Goal: Task Accomplishment & Management: Complete application form

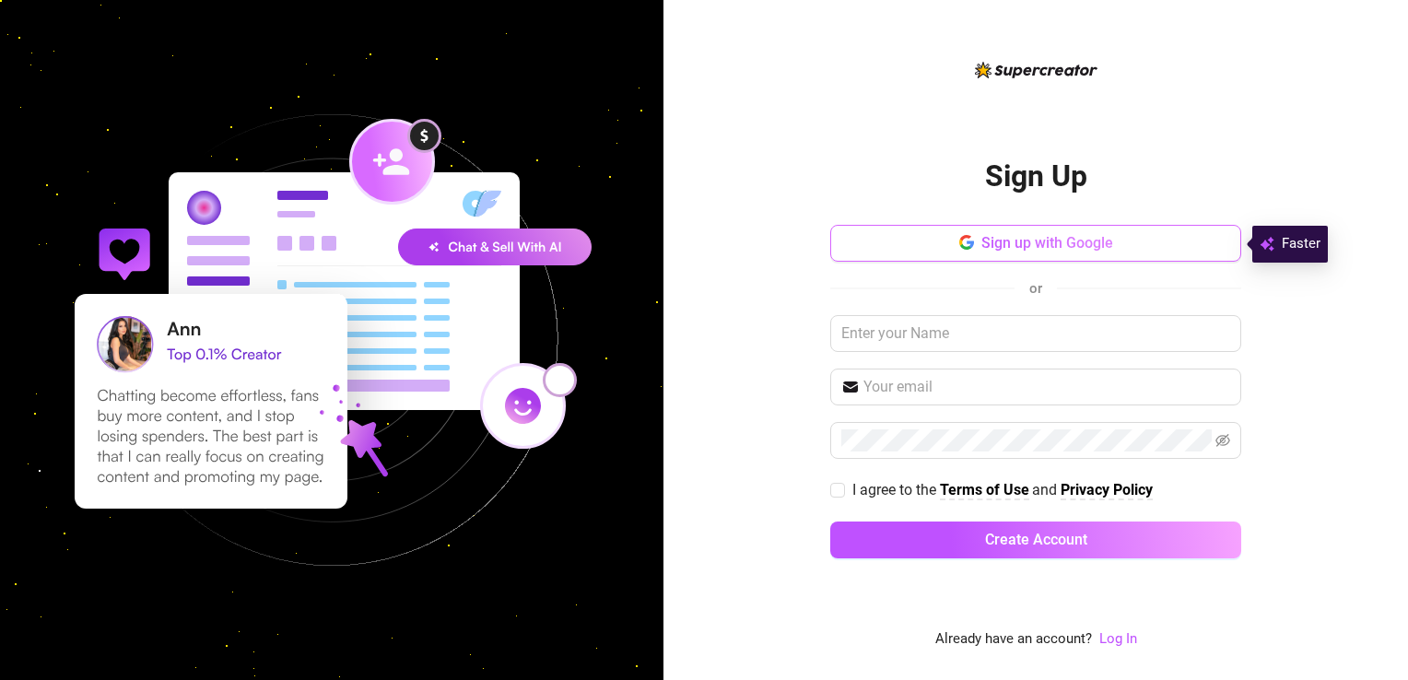
click at [1026, 229] on button "Sign up with Google" at bounding box center [1035, 243] width 411 height 37
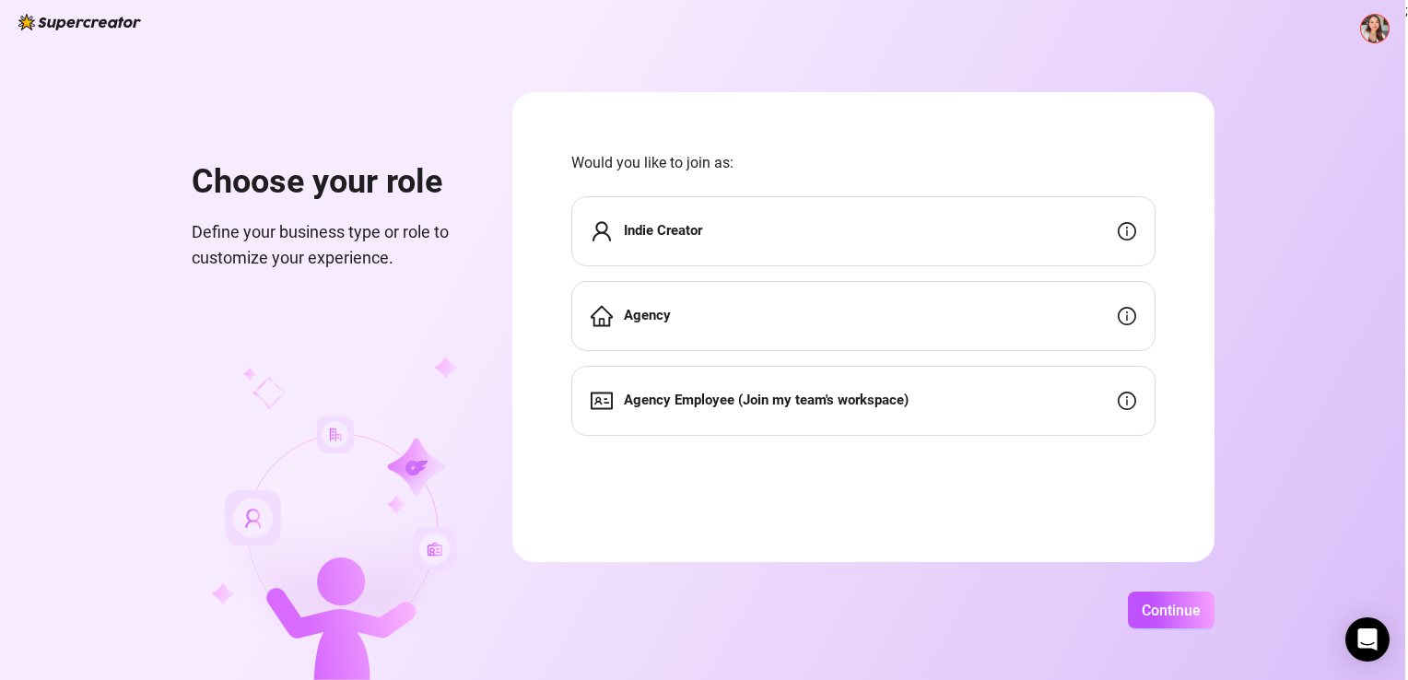
click at [719, 402] on strong "Agency Employee (Join my team's workspace)" at bounding box center [766, 400] width 285 height 17
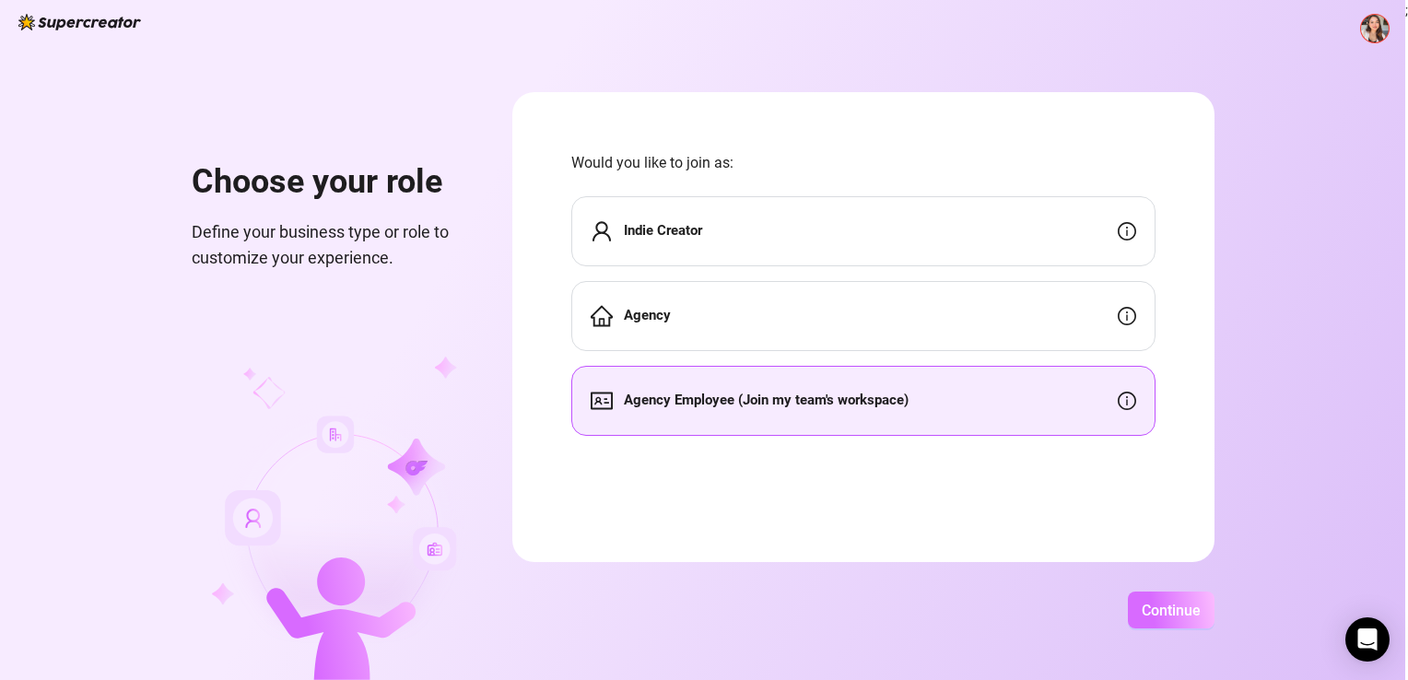
click at [1161, 618] on span "Continue" at bounding box center [1171, 611] width 59 height 18
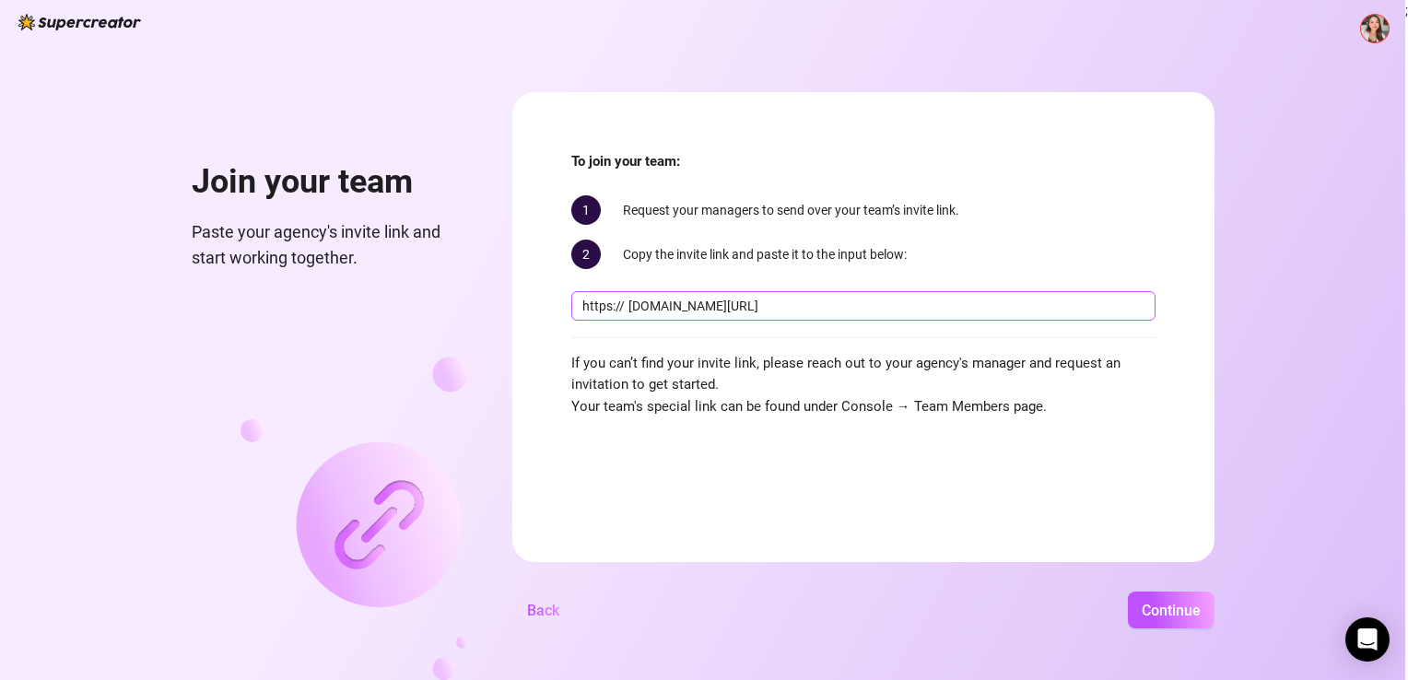
scroll to position [0, 14]
type input "[DOMAIN_NAME][URL]"
click at [1180, 610] on span "Continue" at bounding box center [1171, 611] width 59 height 18
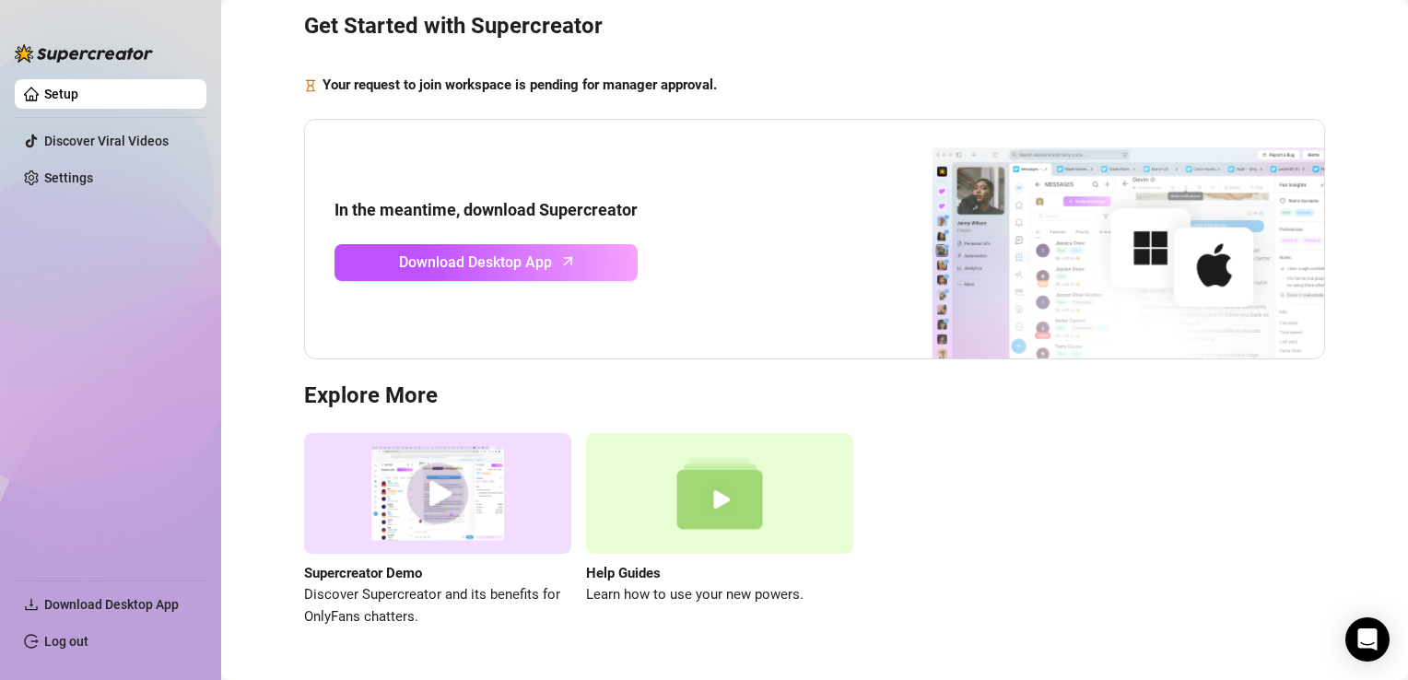
scroll to position [70, 0]
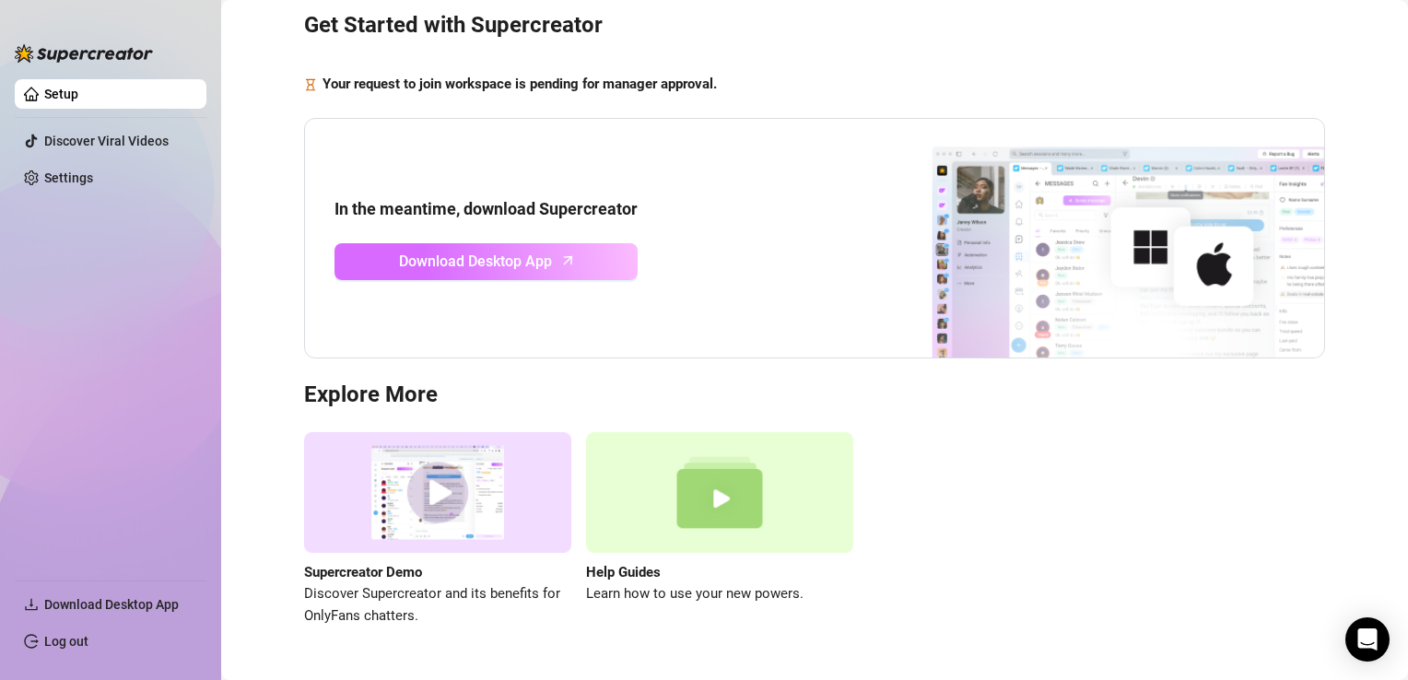
click at [502, 257] on span "Download Desktop App" at bounding box center [475, 261] width 153 height 23
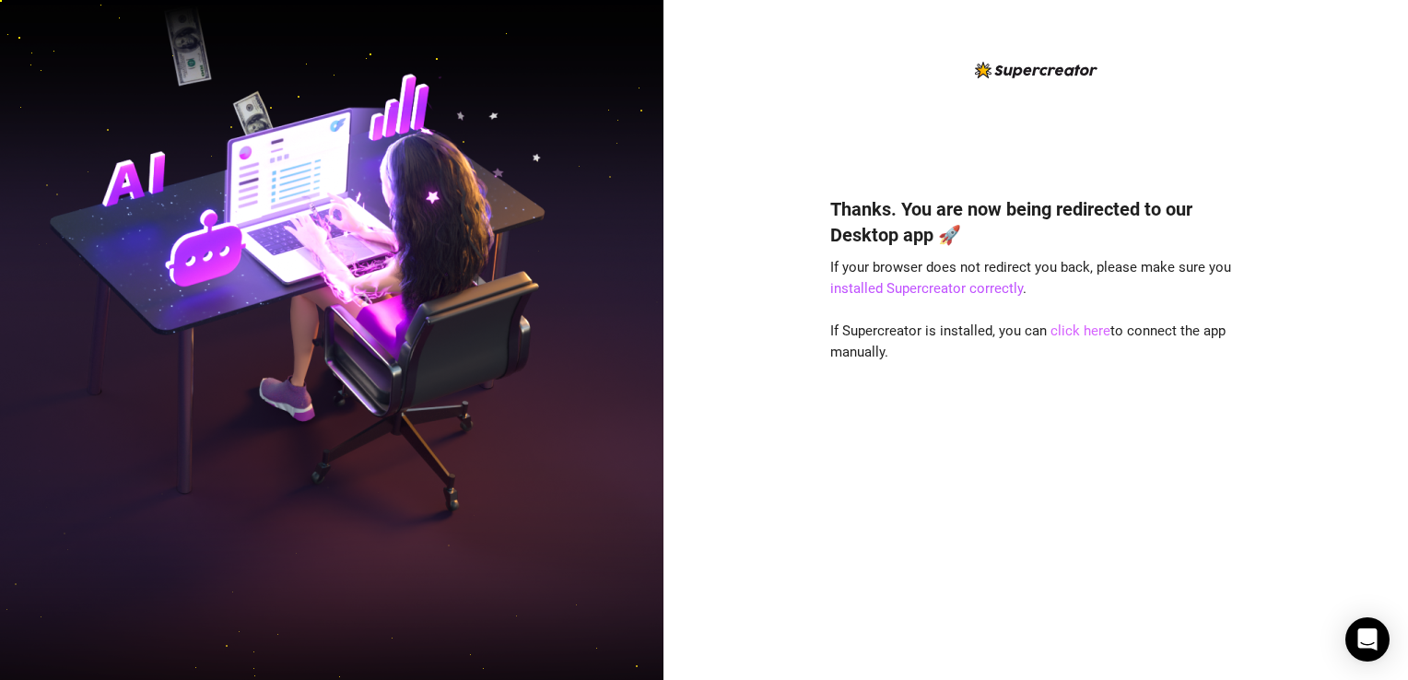
click at [1083, 333] on link "click here" at bounding box center [1080, 331] width 60 height 17
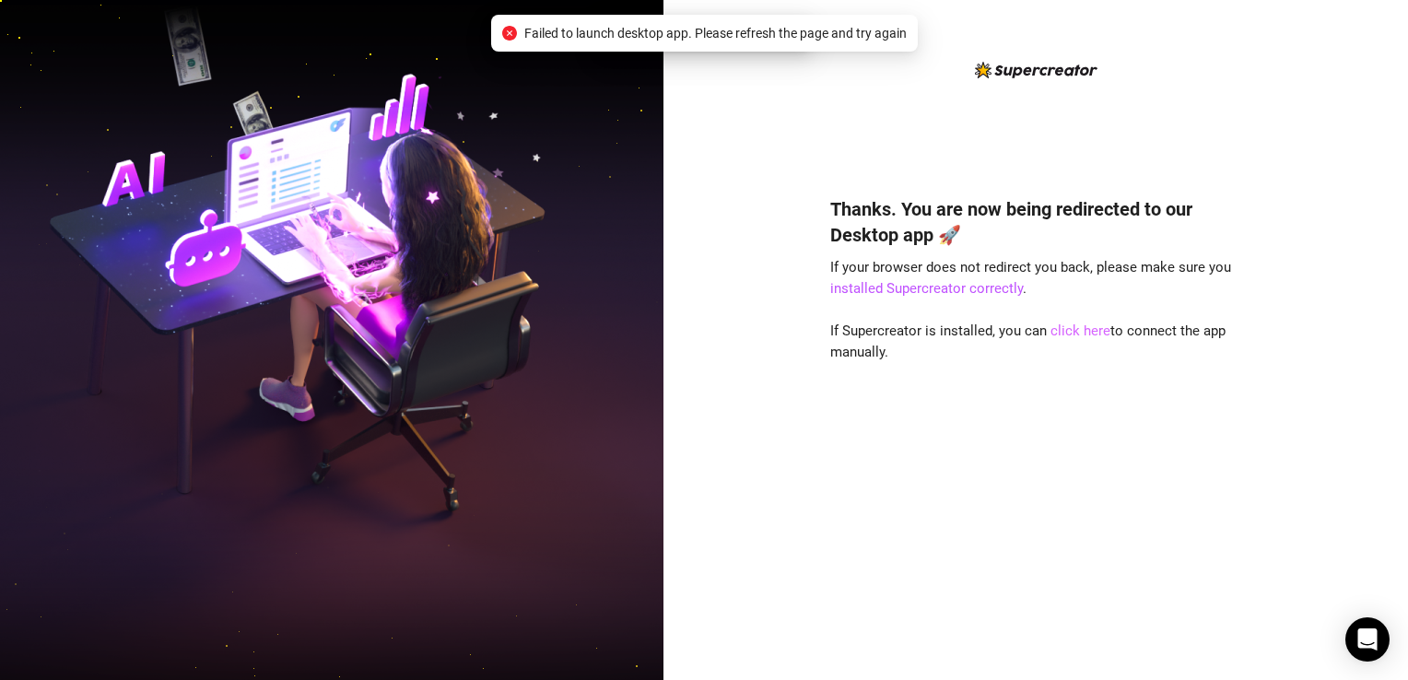
click at [1076, 330] on link "click here" at bounding box center [1080, 331] width 60 height 17
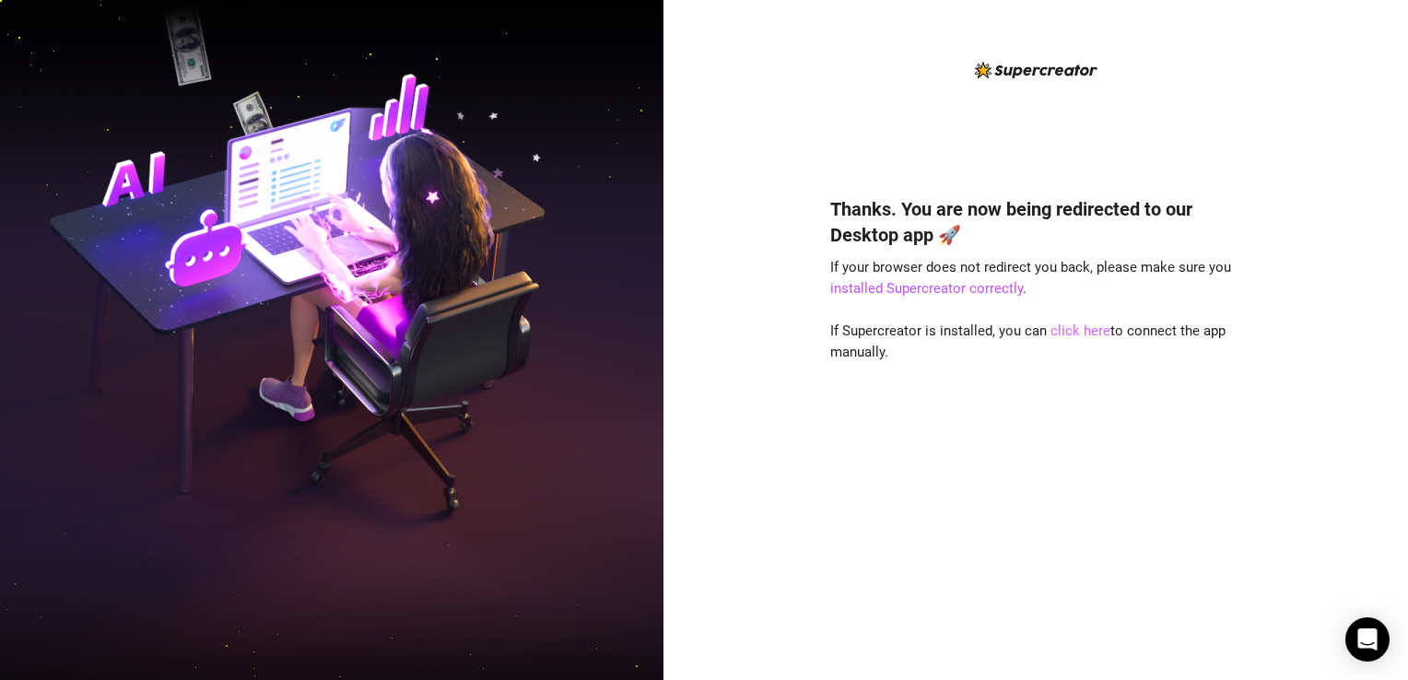
click at [1079, 330] on link "click here" at bounding box center [1080, 331] width 60 height 17
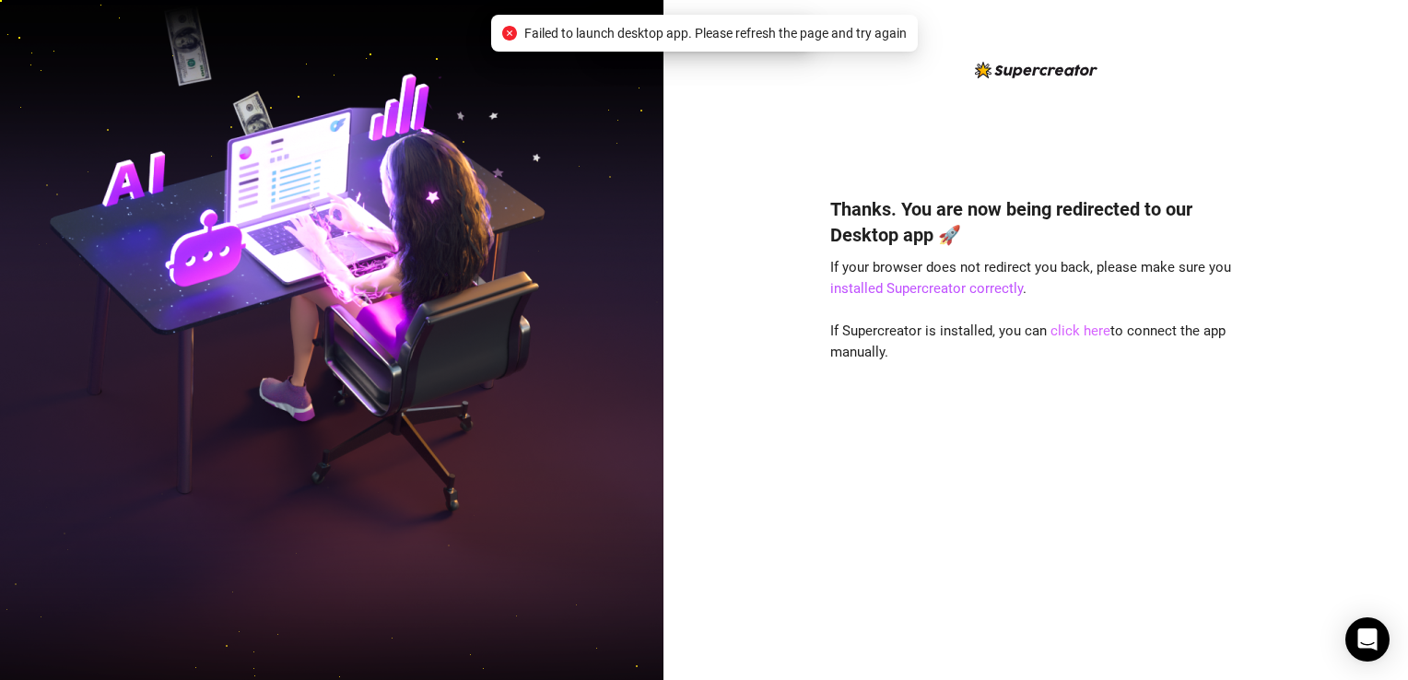
click at [1079, 330] on link "click here" at bounding box center [1080, 331] width 60 height 17
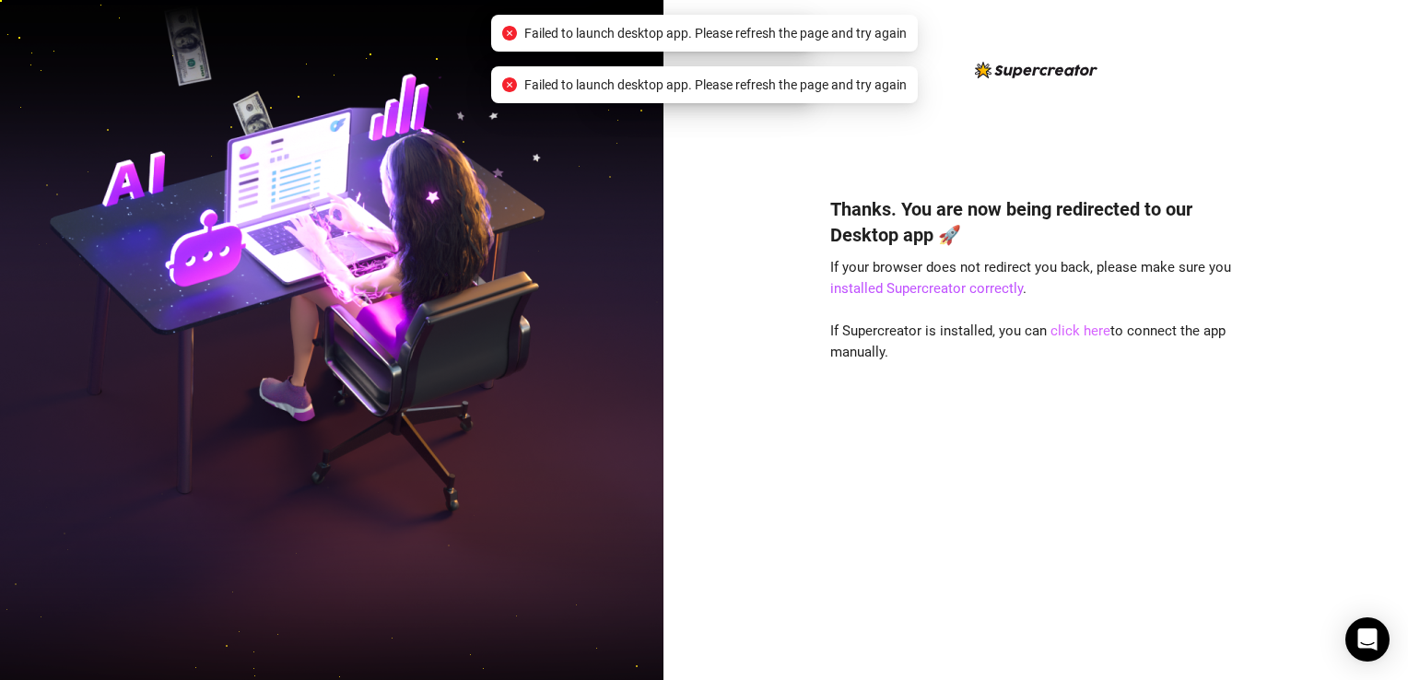
click at [1079, 330] on link "click here" at bounding box center [1080, 331] width 60 height 17
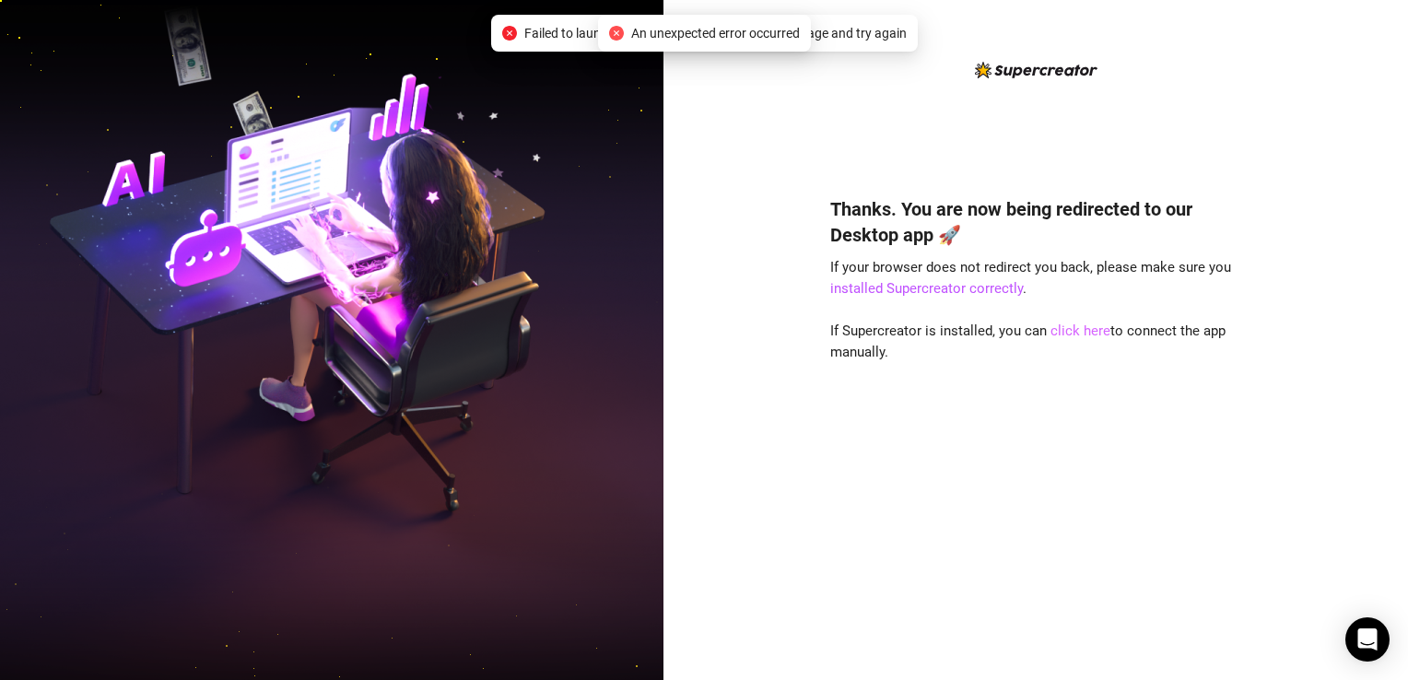
click at [1081, 331] on link "click here" at bounding box center [1080, 331] width 60 height 17
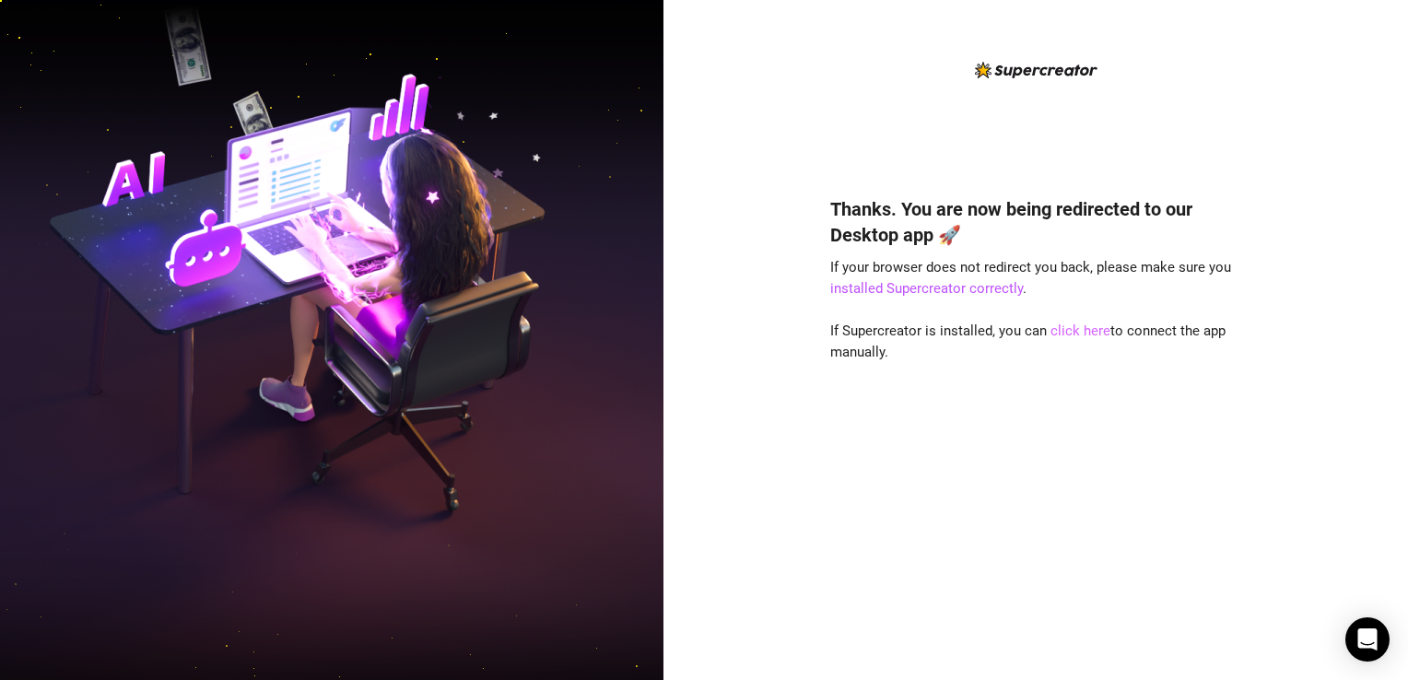
click at [1077, 335] on link "click here" at bounding box center [1080, 331] width 60 height 17
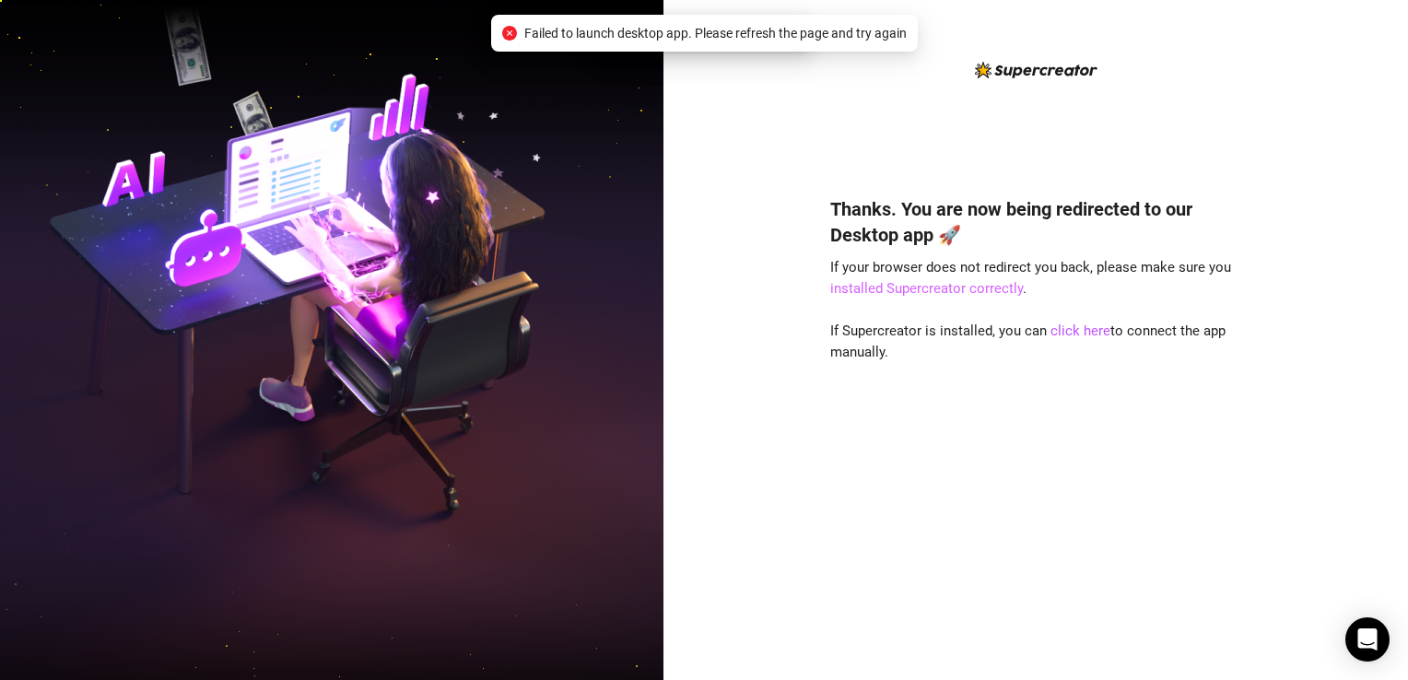
click at [946, 289] on link "installed Supercreator correctly" at bounding box center [926, 288] width 193 height 17
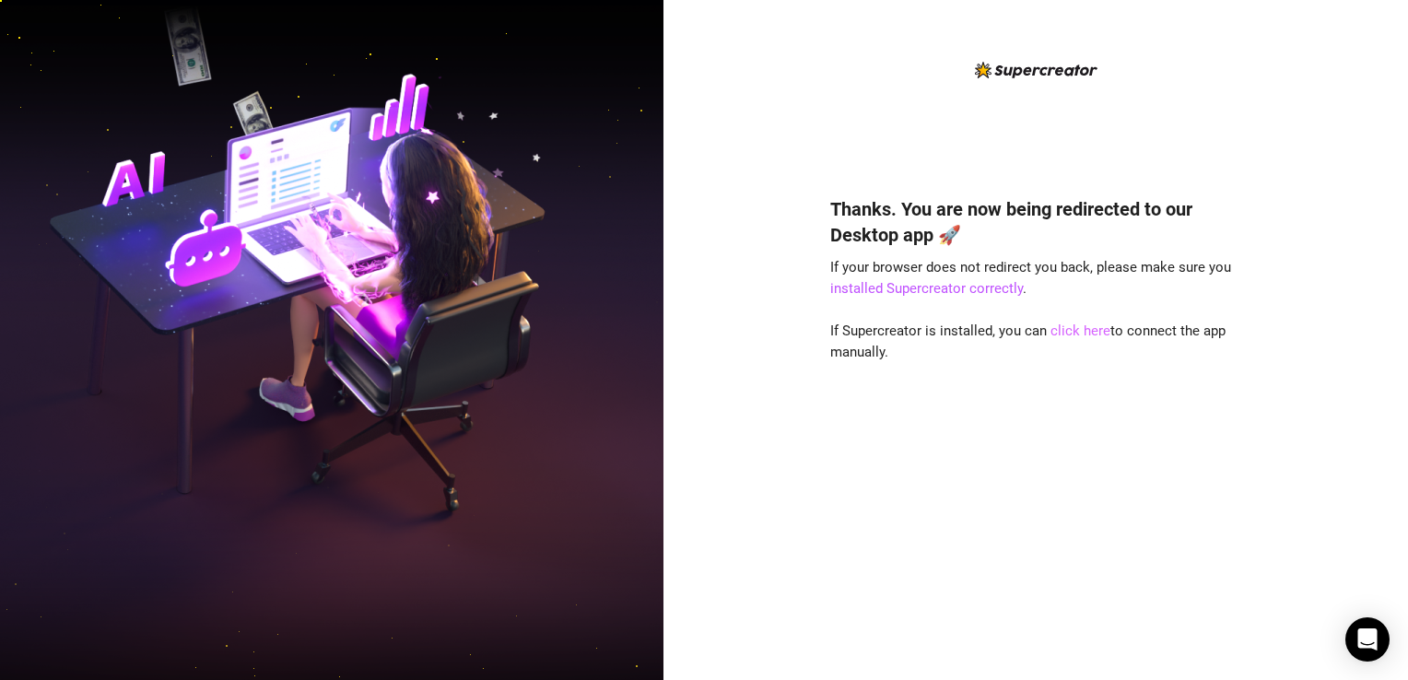
click at [1051, 330] on link "click here" at bounding box center [1080, 331] width 60 height 17
